Goal: Information Seeking & Learning: Learn about a topic

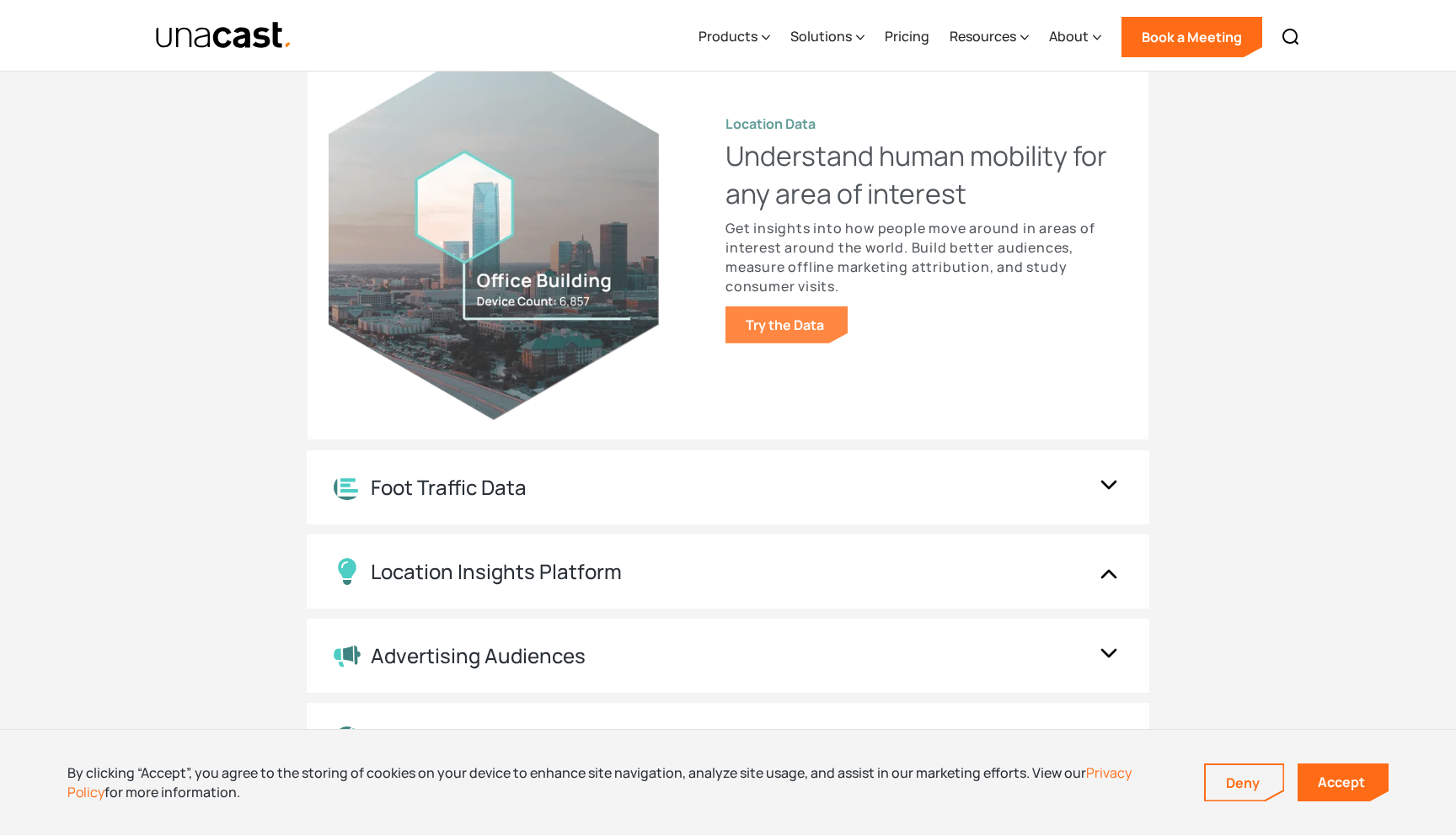
scroll to position [1549, 0]
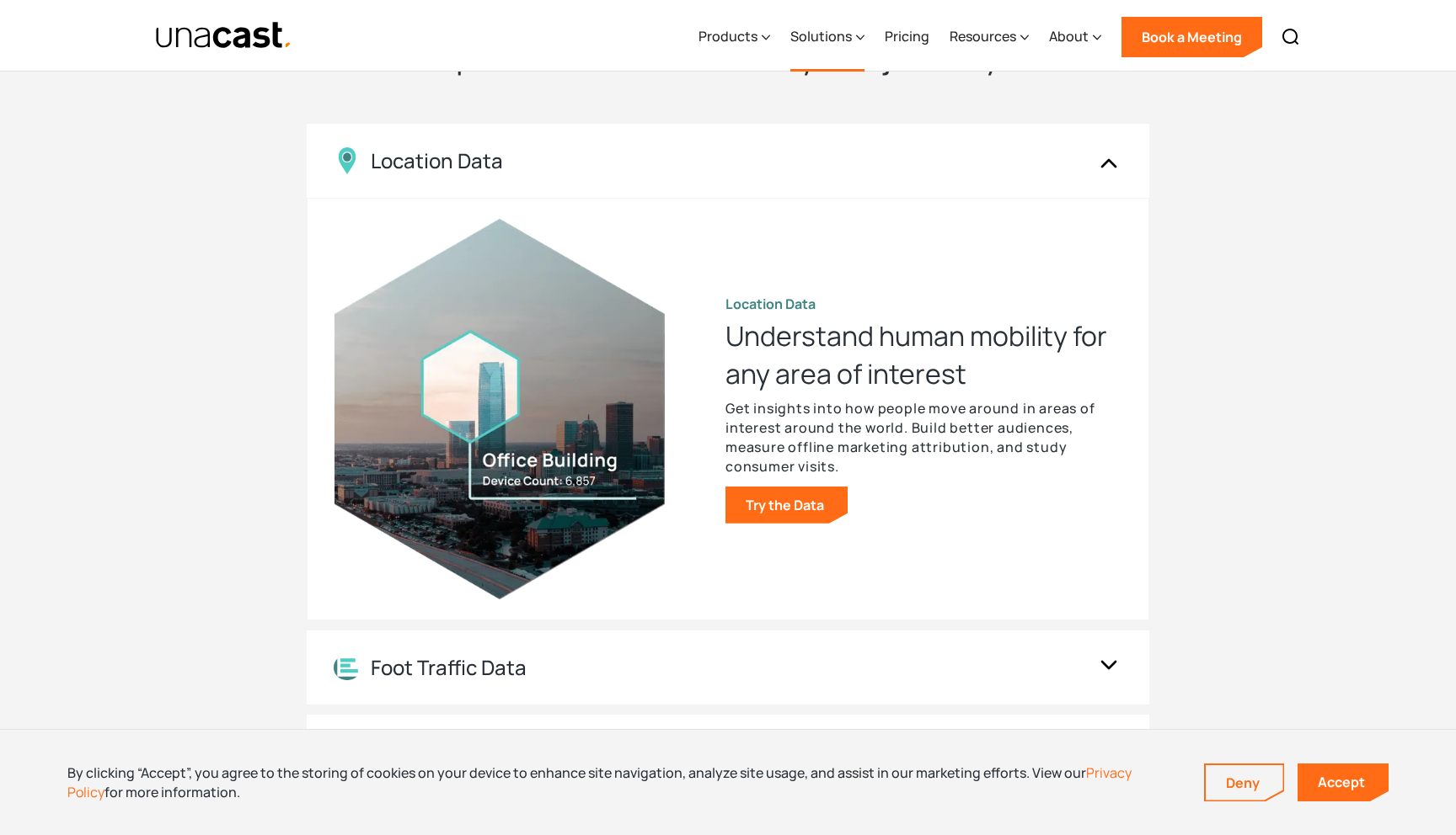
click at [843, 40] on div "Solutions" at bounding box center [821, 36] width 62 height 20
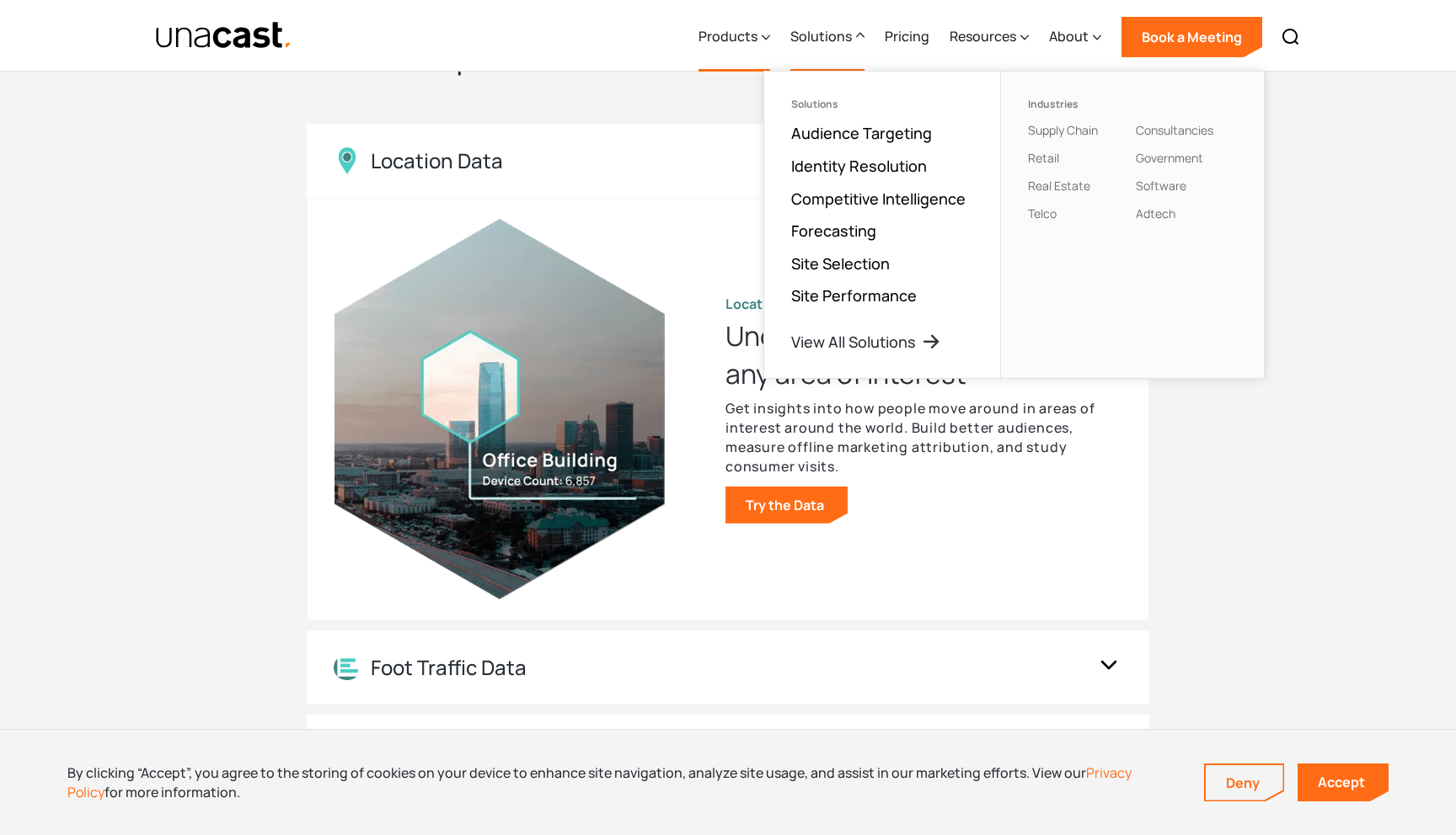
click at [742, 49] on div "Products" at bounding box center [733, 37] width 72 height 69
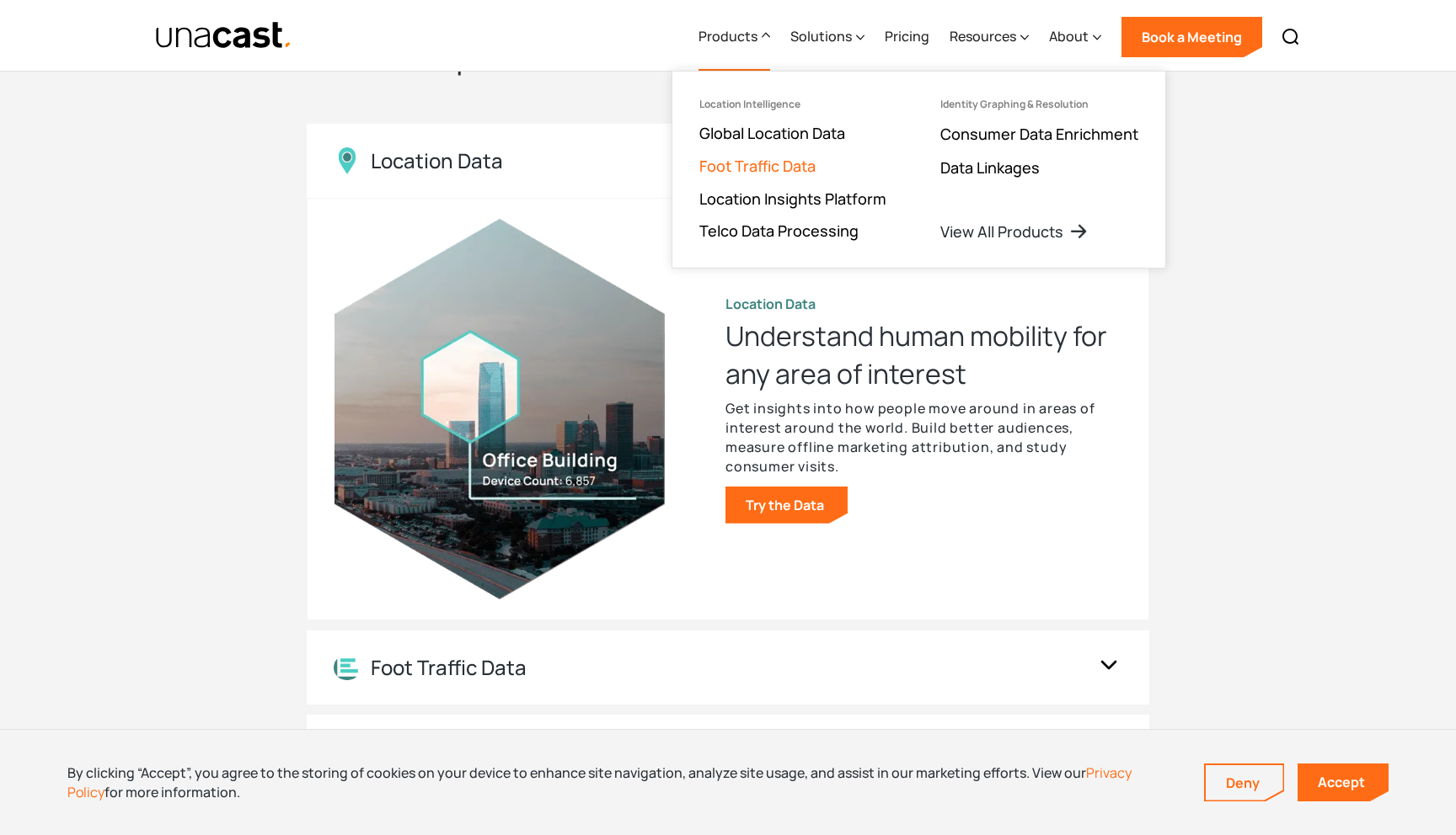
click at [726, 173] on link "Foot Traffic Data" at bounding box center [757, 166] width 116 height 20
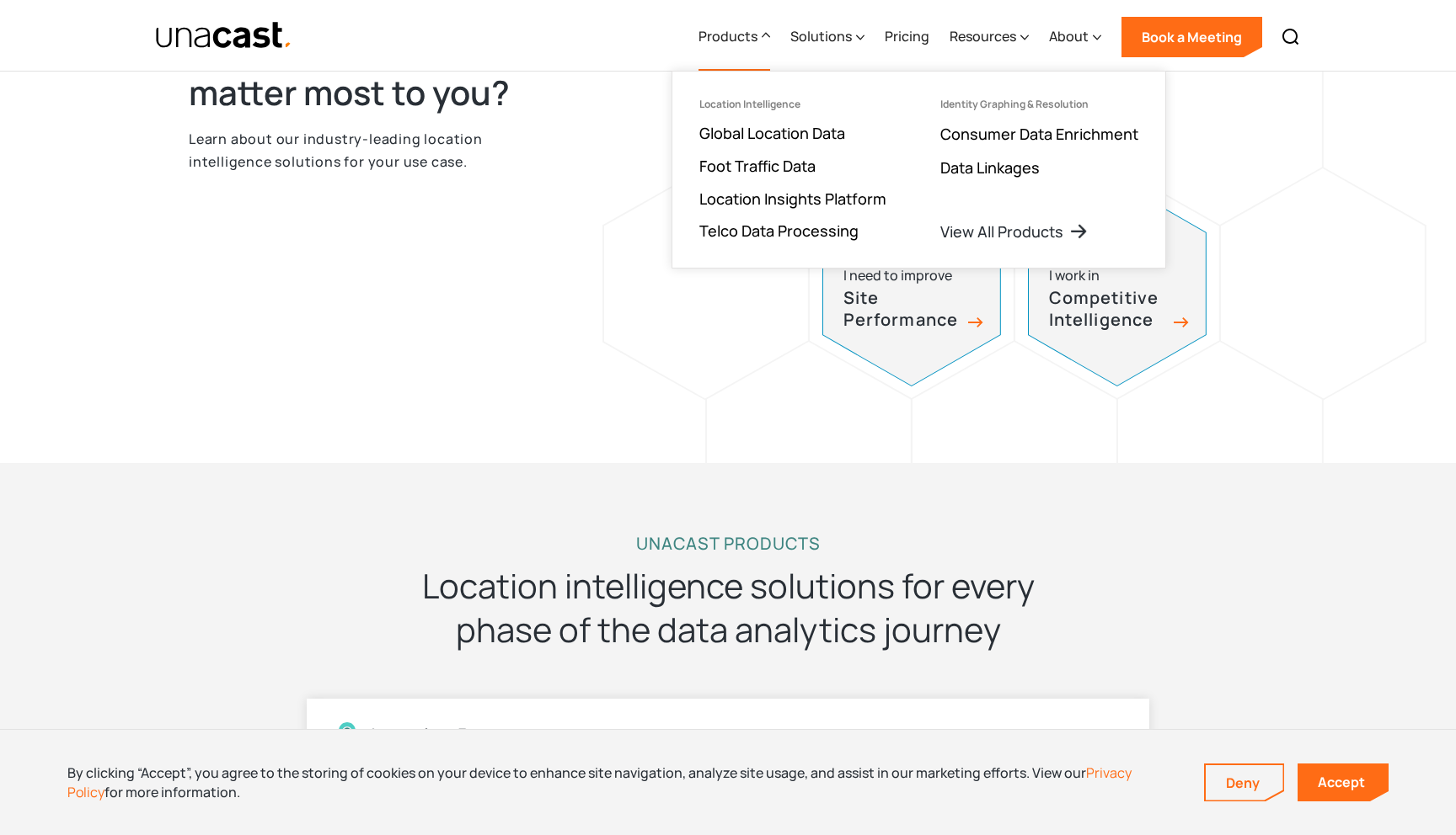
scroll to position [872, 0]
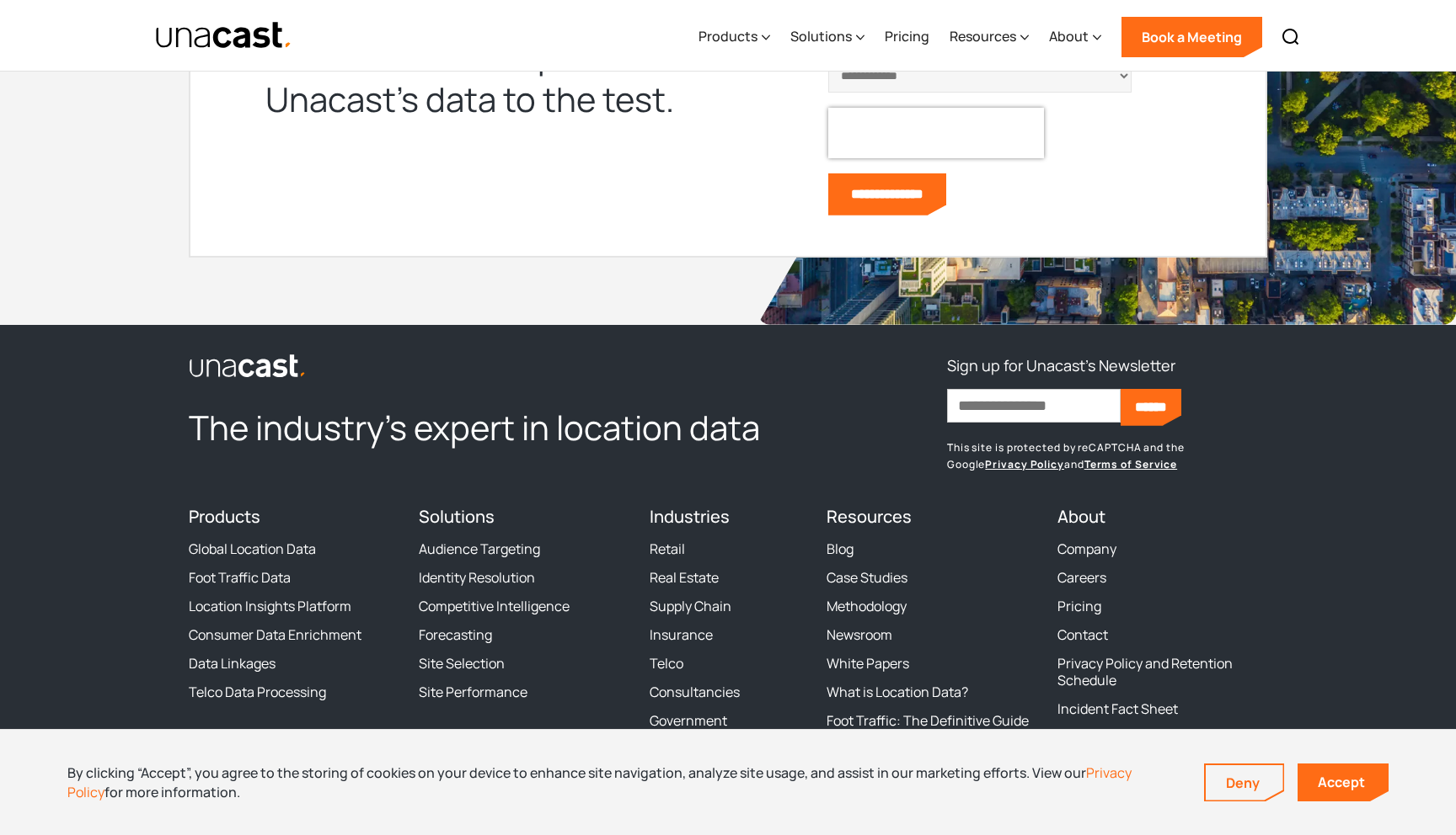
scroll to position [4523, 0]
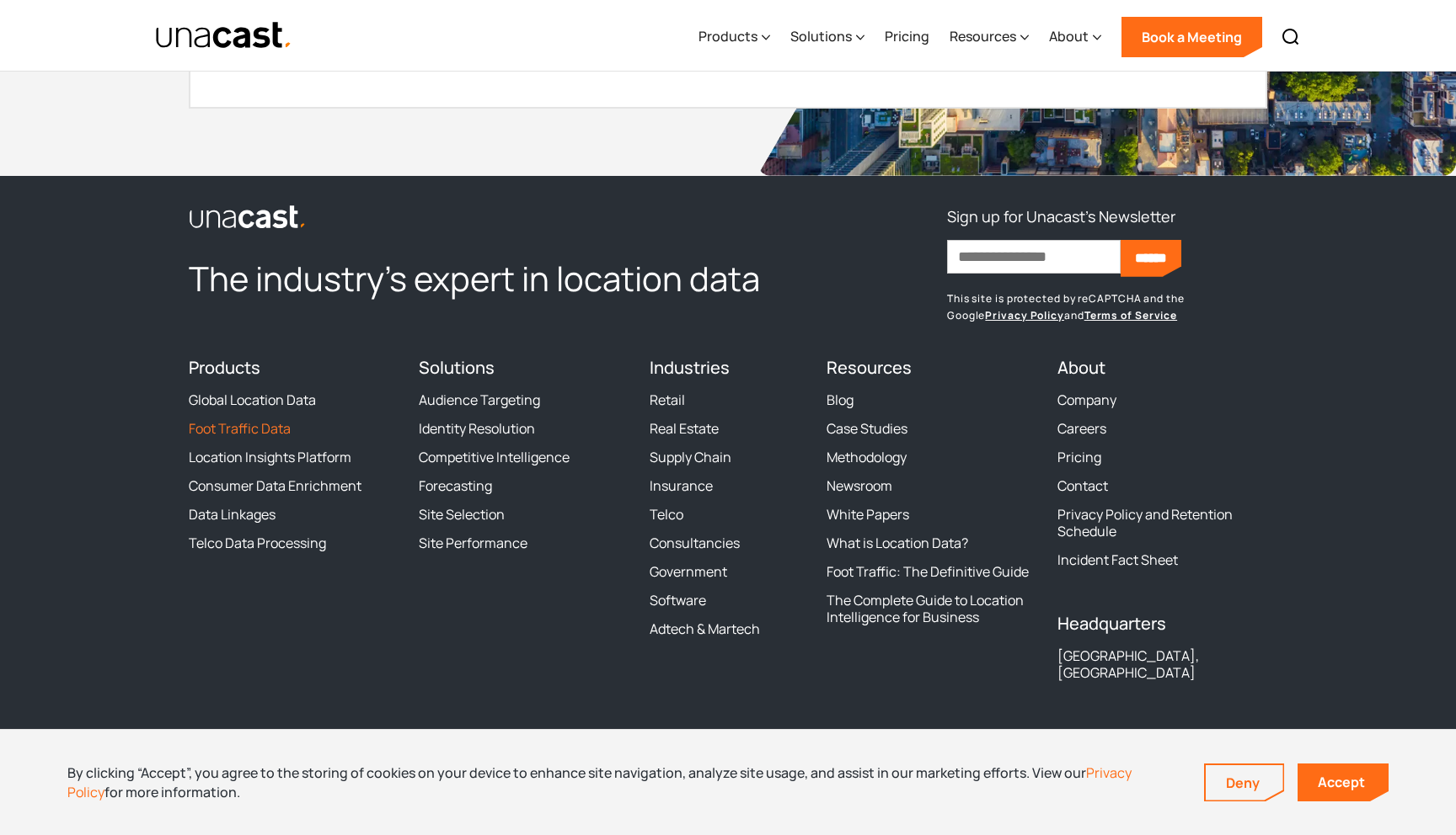
click at [257, 428] on link "Foot Traffic Data" at bounding box center [239, 428] width 102 height 17
